Goal: Information Seeking & Learning: Learn about a topic

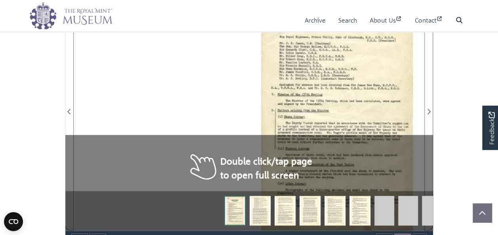
scroll to position [158, 0]
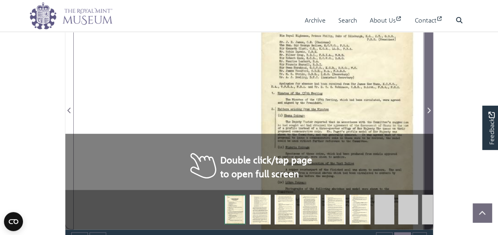
click at [426, 109] on icon "Next Page" at bounding box center [428, 110] width 4 height 6
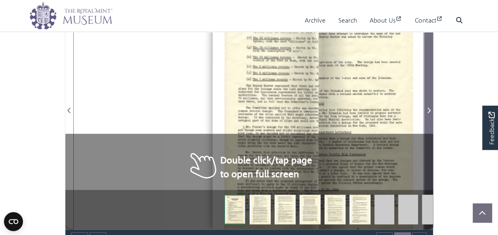
click at [426, 109] on icon "Next Page" at bounding box center [428, 110] width 4 height 6
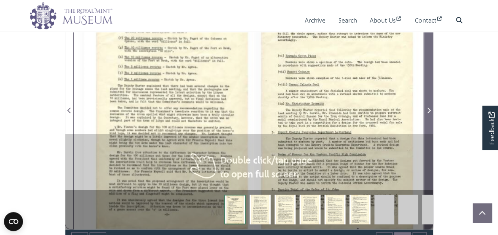
click at [426, 109] on icon "Next Page" at bounding box center [428, 110] width 4 height 6
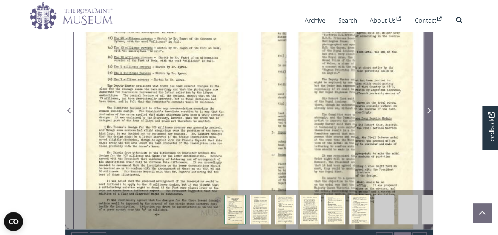
click at [426, 109] on icon "Next Page" at bounding box center [428, 110] width 4 height 6
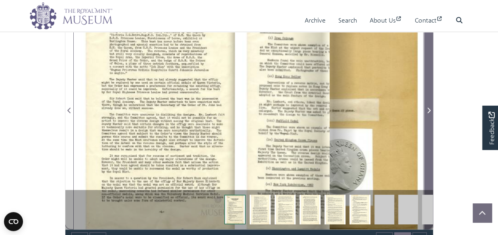
click at [426, 109] on icon "Next Page" at bounding box center [428, 110] width 4 height 6
